Goal: Check status: Check status

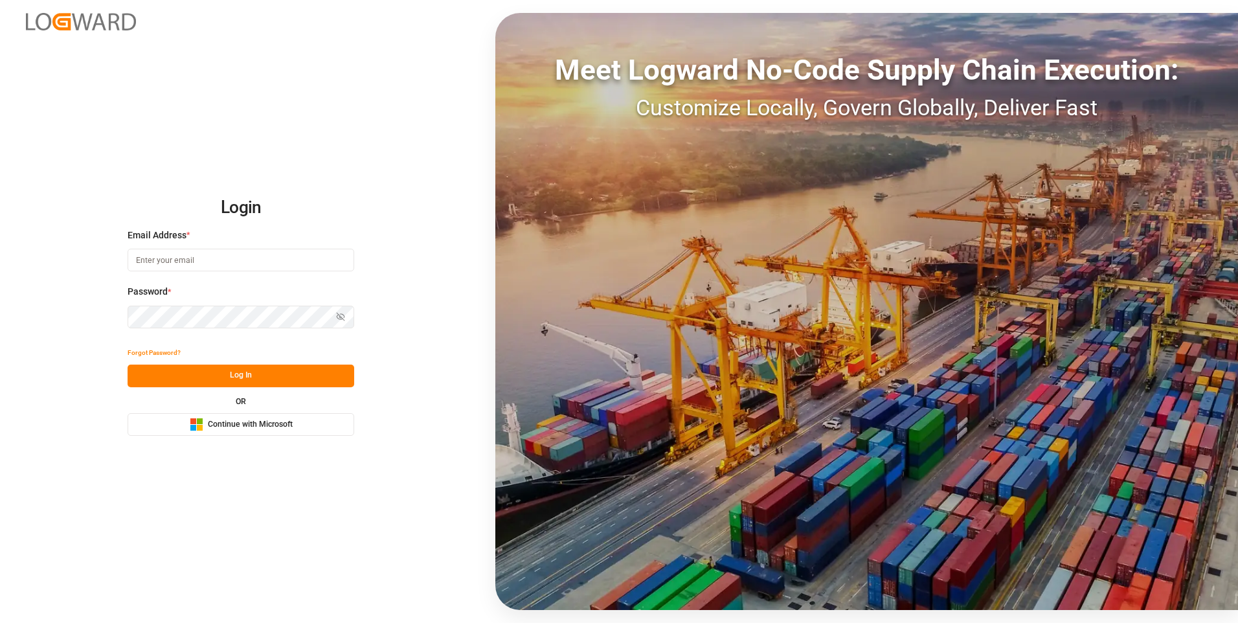
type input "[PERSON_NAME][EMAIL_ADDRESS][PERSON_NAME][DOMAIN_NAME]"
click at [270, 378] on button "Log In" at bounding box center [241, 376] width 227 height 23
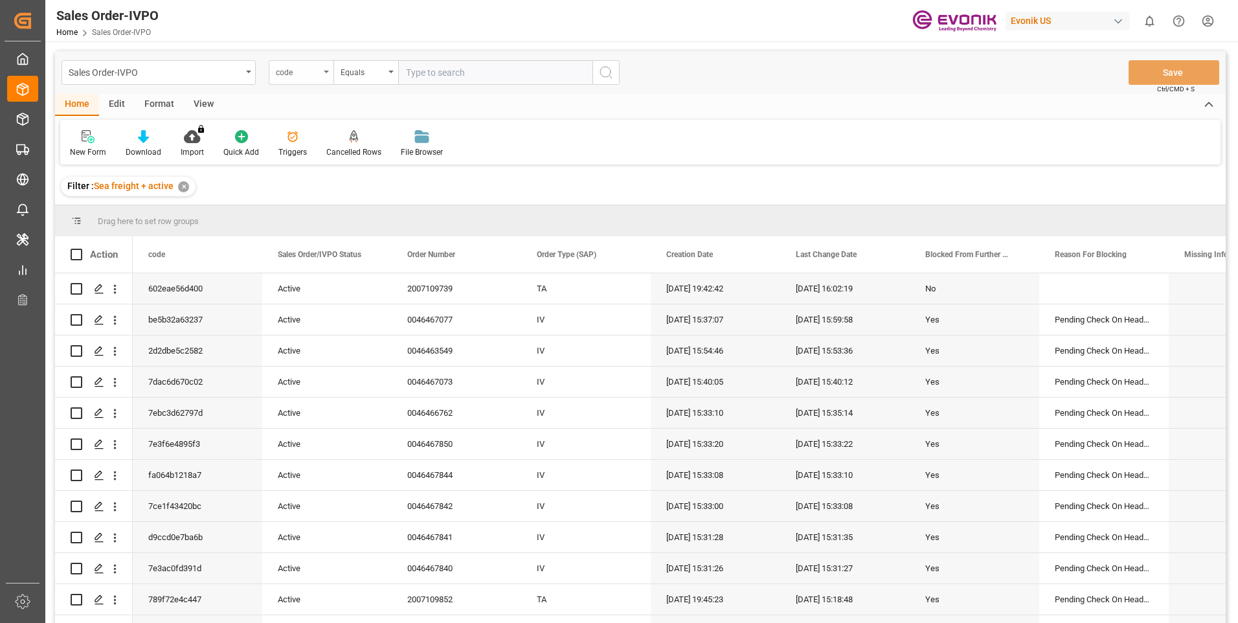
click at [315, 69] on div "code" at bounding box center [298, 70] width 44 height 15
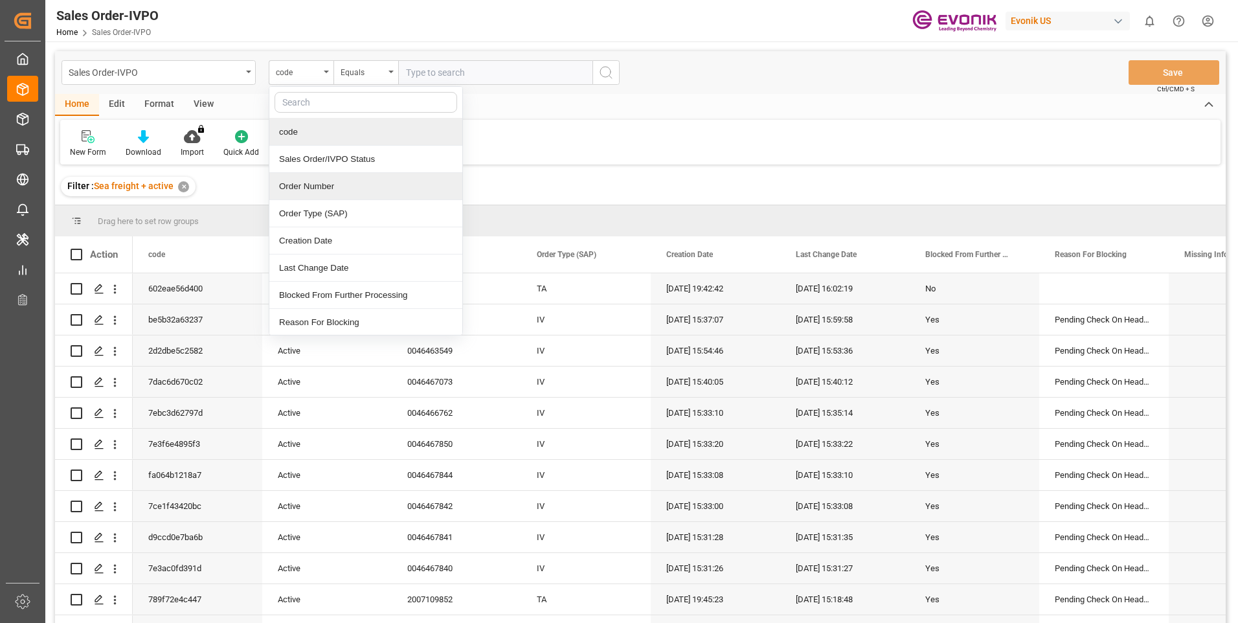
click at [319, 184] on div "Order Number" at bounding box center [365, 186] width 193 height 27
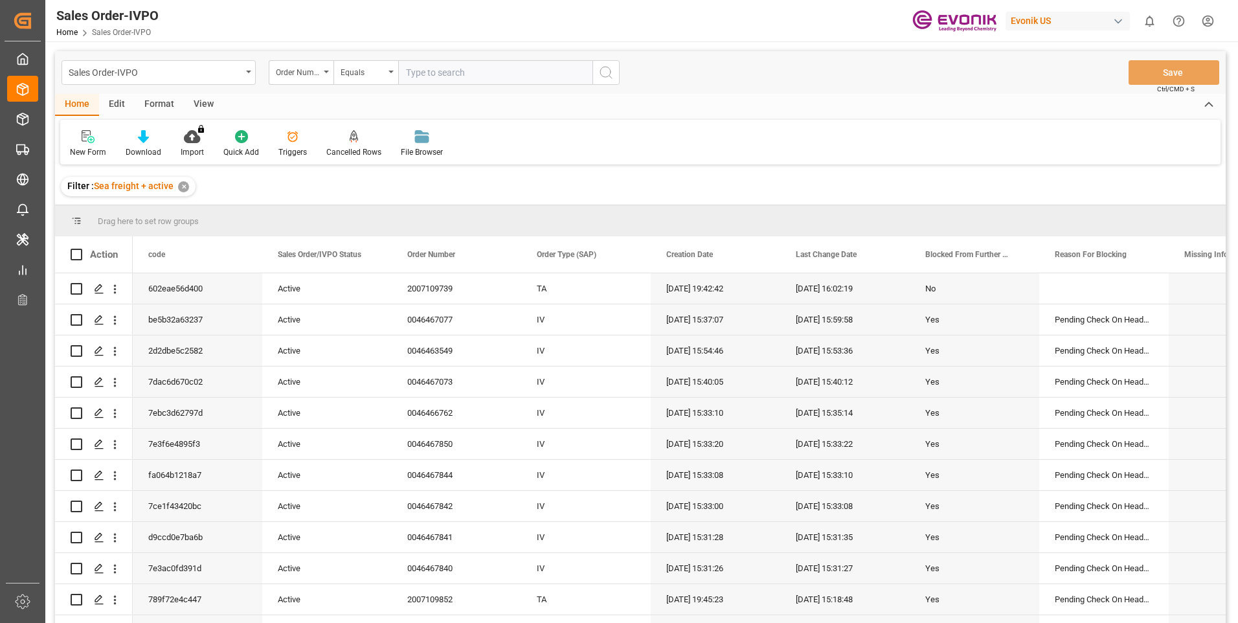
click at [507, 74] on input "text" at bounding box center [495, 72] width 194 height 25
click at [437, 73] on input "text" at bounding box center [495, 72] width 194 height 25
paste input "2007059061"
type input "2007059061"
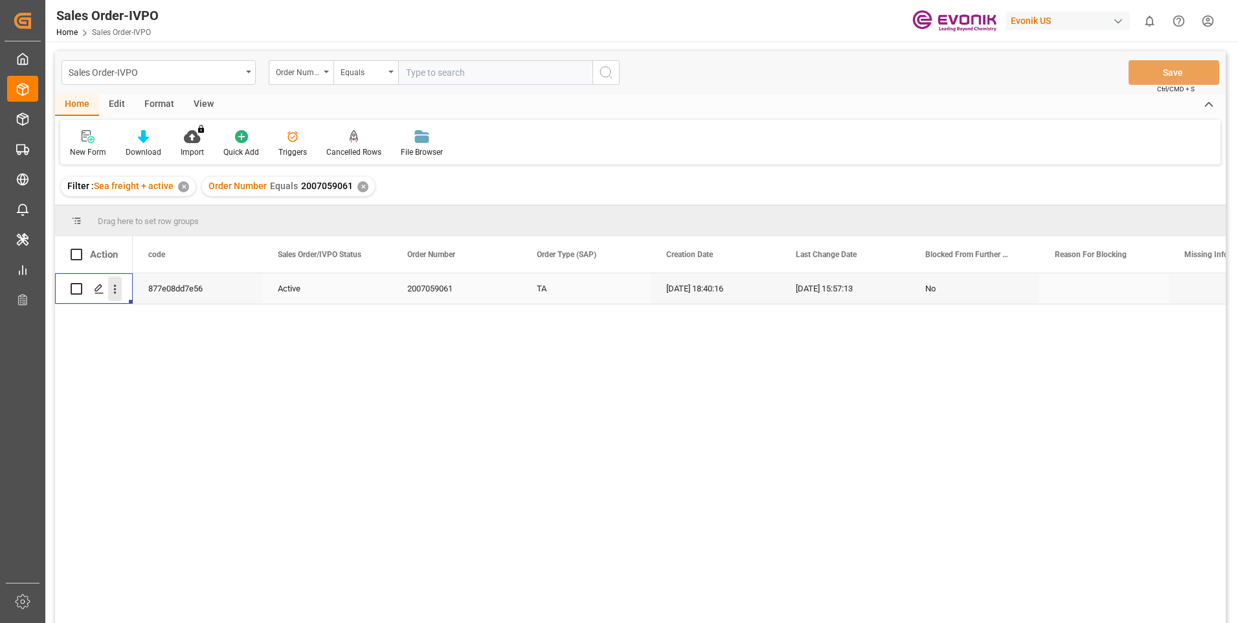
click at [112, 289] on icon "open menu" at bounding box center [115, 289] width 14 height 14
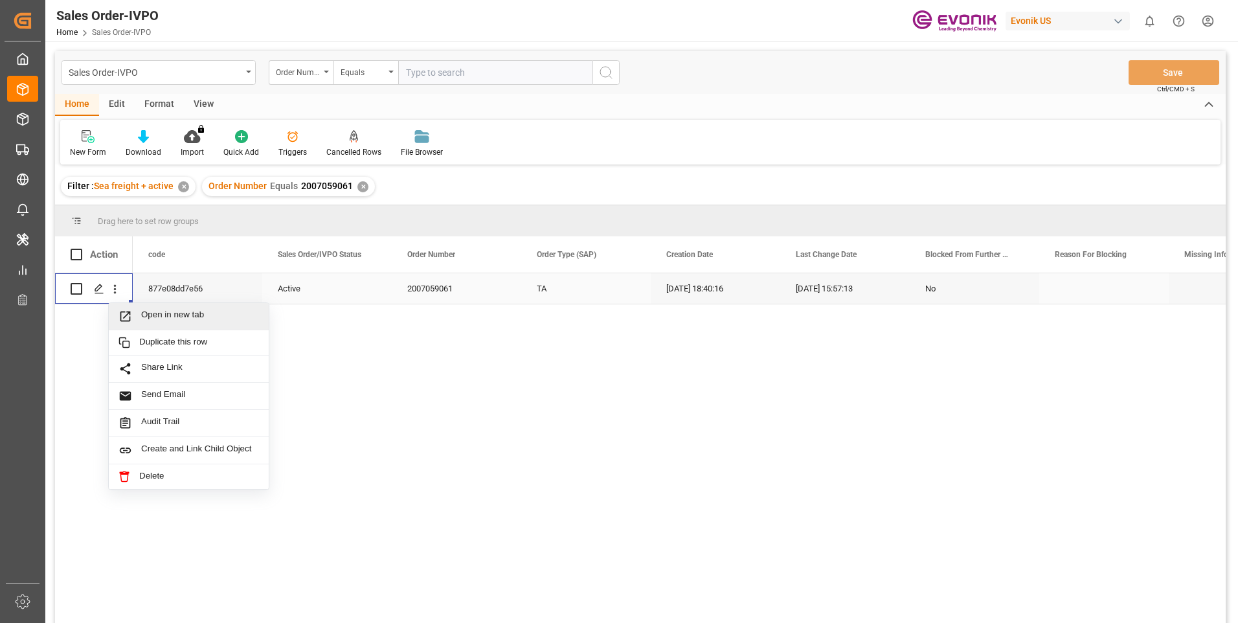
click at [178, 315] on span "Open in new tab" at bounding box center [200, 317] width 118 height 14
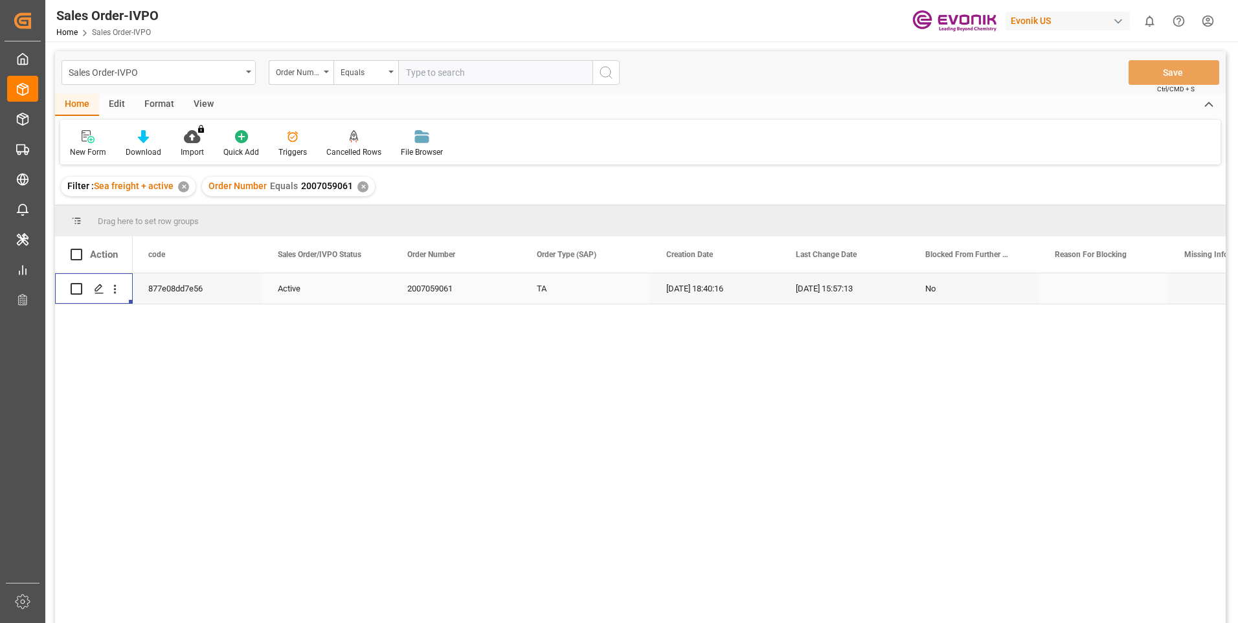
click at [324, 295] on div "Active" at bounding box center [327, 289] width 98 height 30
click at [441, 74] on input "text" at bounding box center [495, 72] width 194 height 25
click at [451, 71] on input "text" at bounding box center [495, 72] width 194 height 25
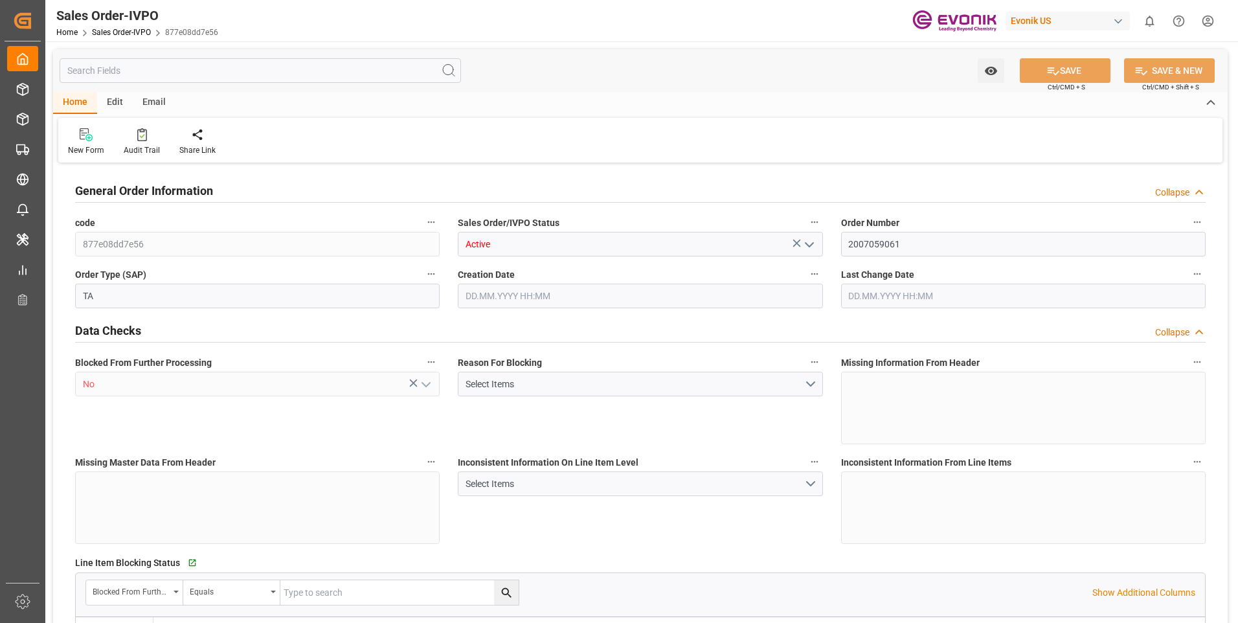
type input "AUMEL"
type input "0"
type input "1"
type input "4766"
type input "17.07.2025 18:40"
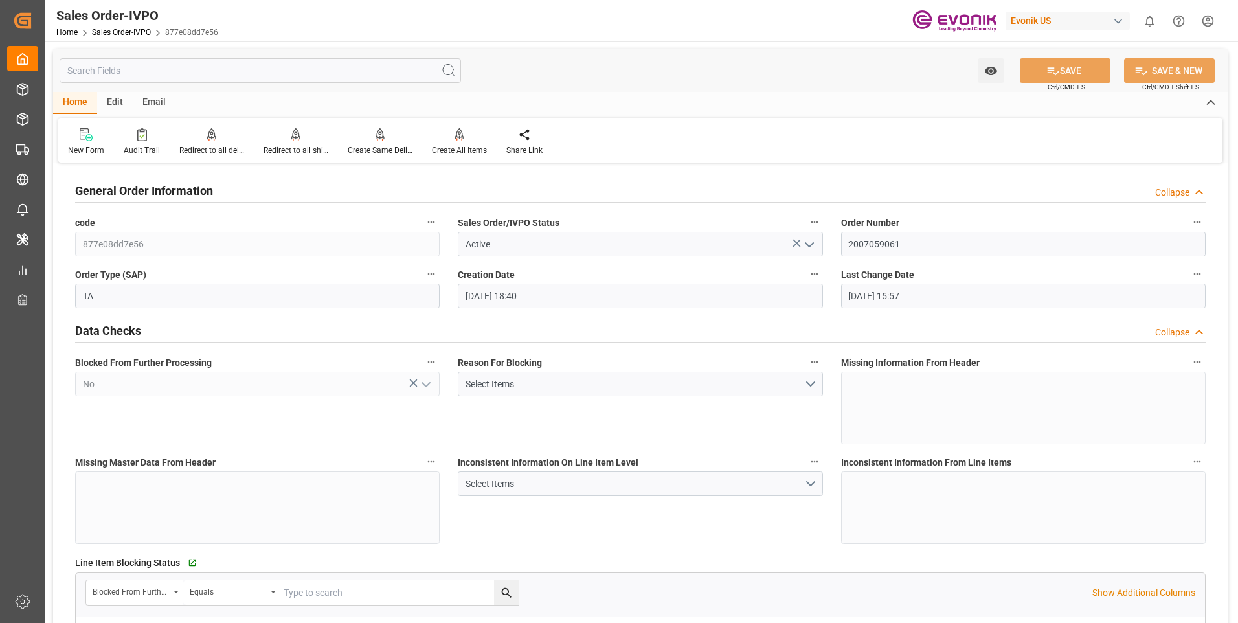
type input "30.07.2025 15:57"
click at [242, 65] on input "text" at bounding box center [260, 70] width 401 height 25
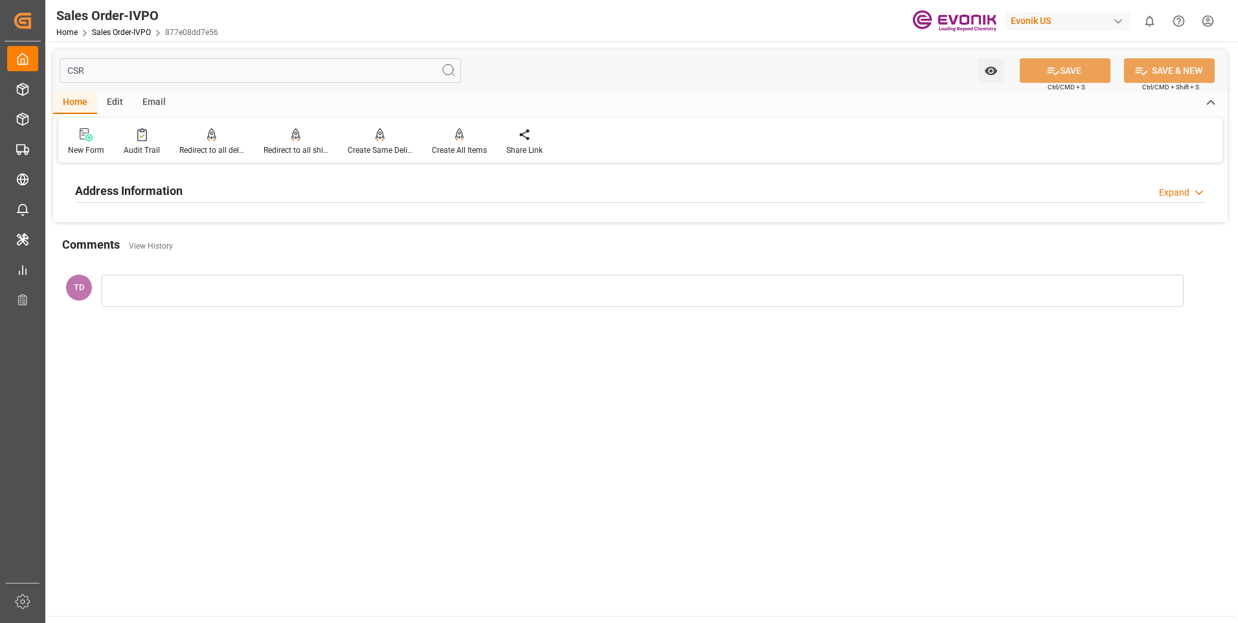
click at [1184, 196] on div "Expand" at bounding box center [1174, 193] width 30 height 14
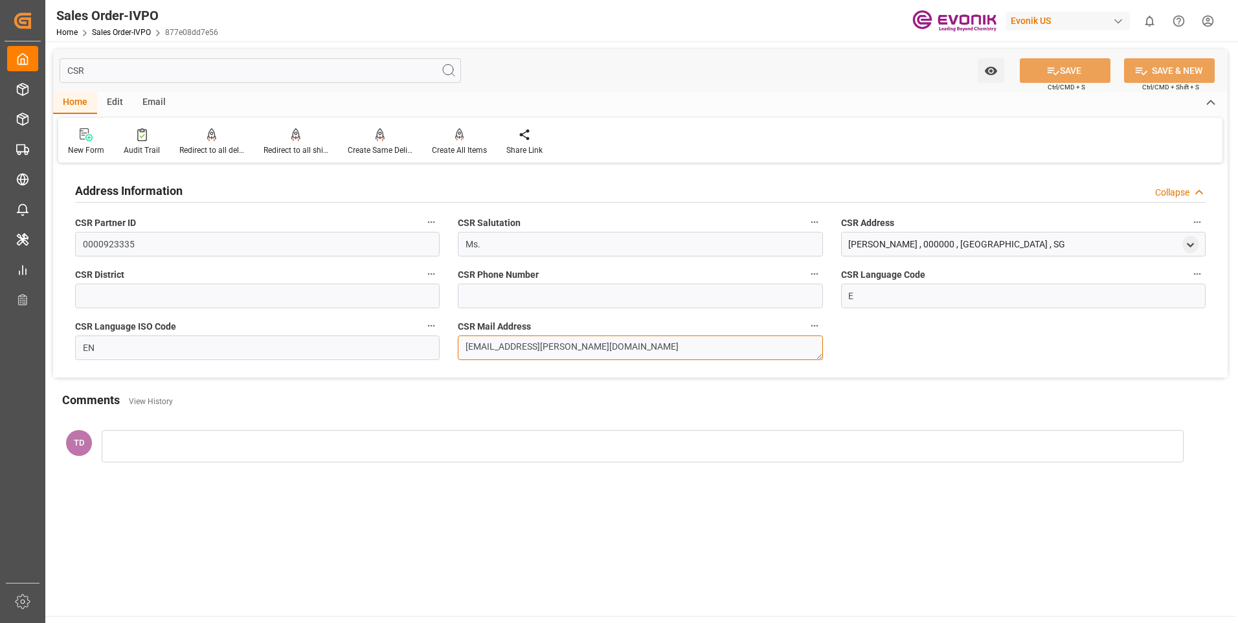
drag, startPoint x: 578, startPoint y: 346, endPoint x: 464, endPoint y: 349, distance: 114.0
click at [453, 346] on div "CSR Mail Address shenle.wong@evonik.com" at bounding box center [640, 339] width 383 height 52
click at [247, 73] on input "CSR" at bounding box center [260, 70] width 401 height 25
click at [398, 73] on input "CSR" at bounding box center [260, 70] width 401 height 25
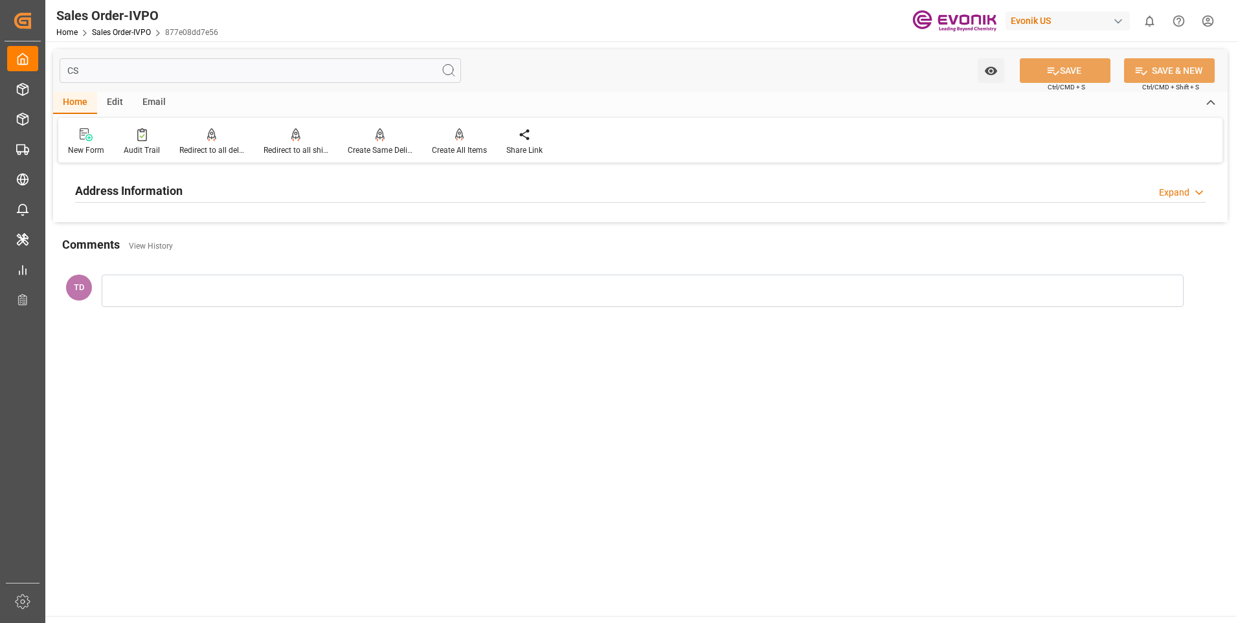
type input "C"
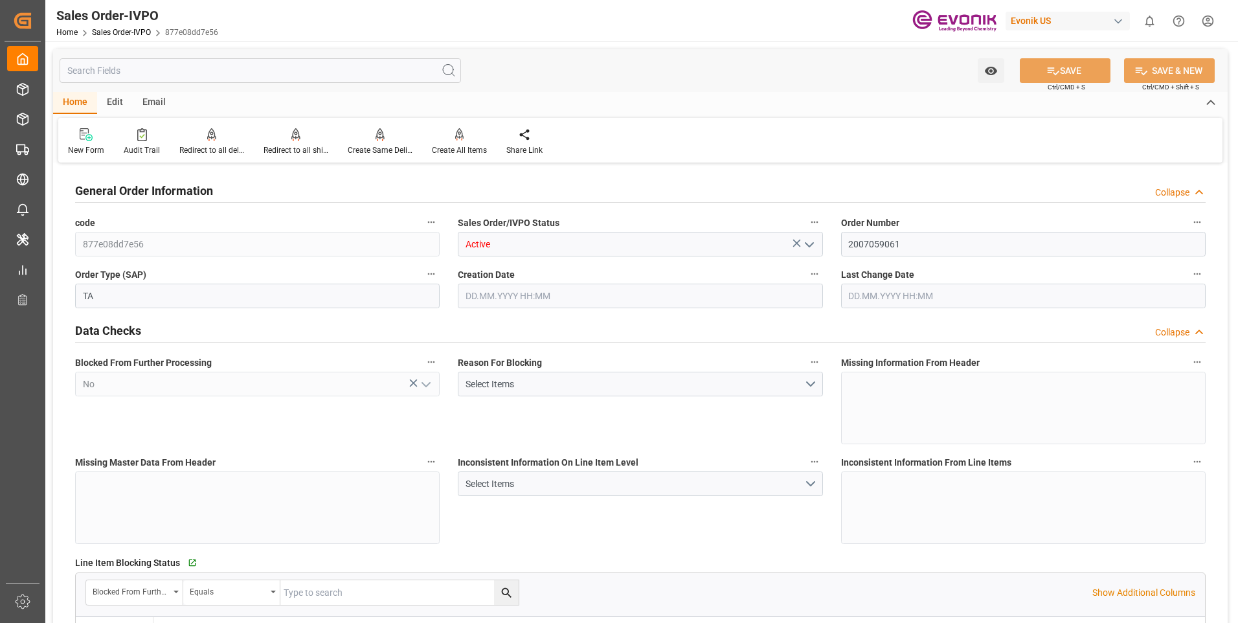
type input "17.07.2025 18:40"
type input "30.07.2025 15:57"
type input "4766"
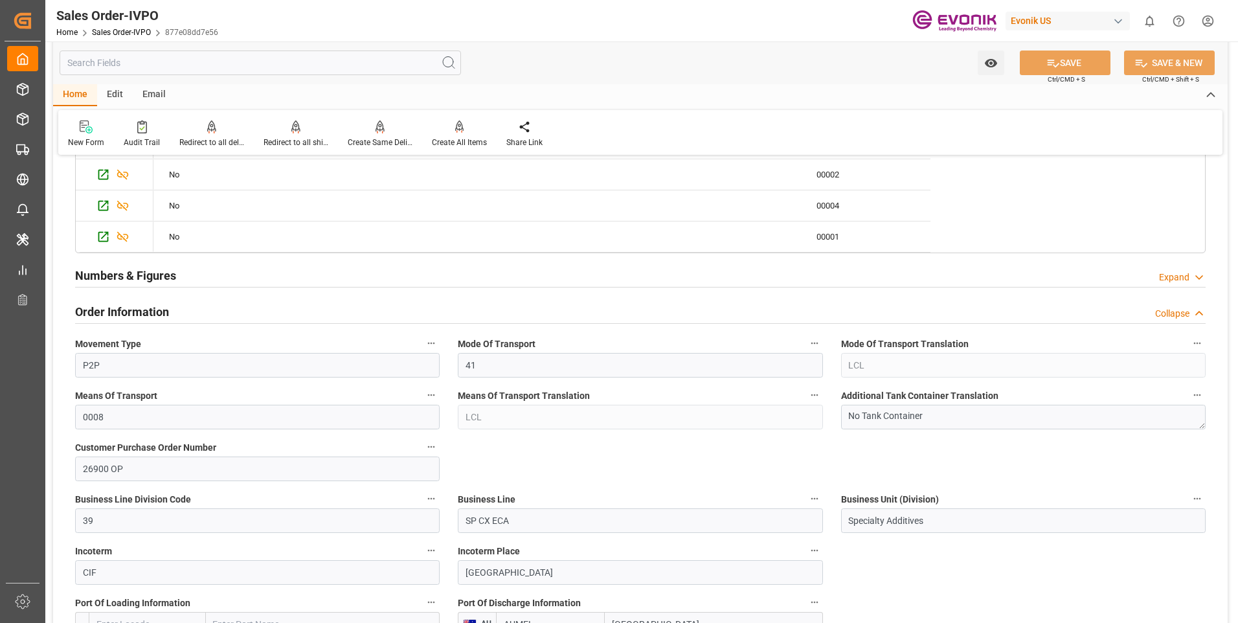
scroll to position [583, 0]
